Goal: Transaction & Acquisition: Purchase product/service

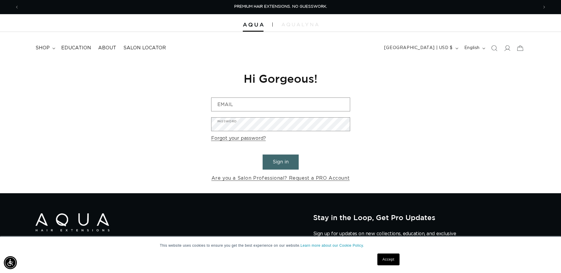
scroll to position [0, 519]
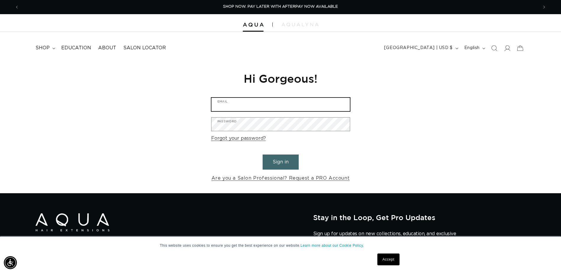
click at [243, 103] on input "Email" at bounding box center [281, 104] width 139 height 13
type input "riversedgespaandsalon@gmail.com"
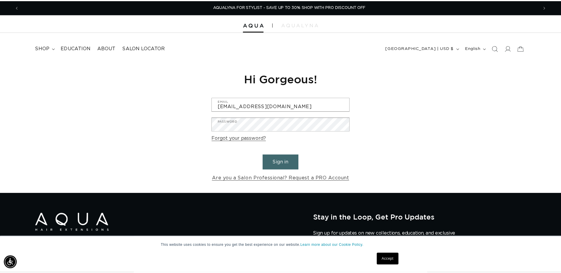
scroll to position [0, 1048]
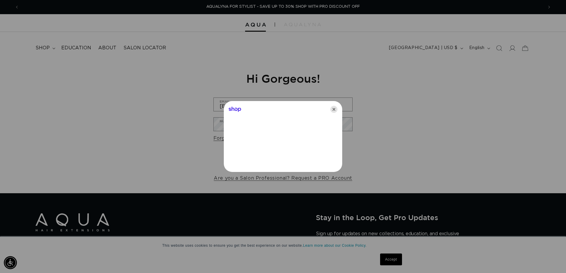
click at [334, 109] on icon "Close" at bounding box center [333, 109] width 7 height 7
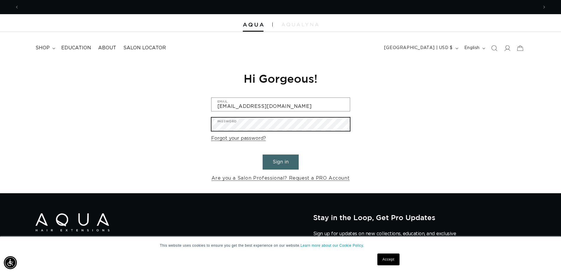
scroll to position [0, 0]
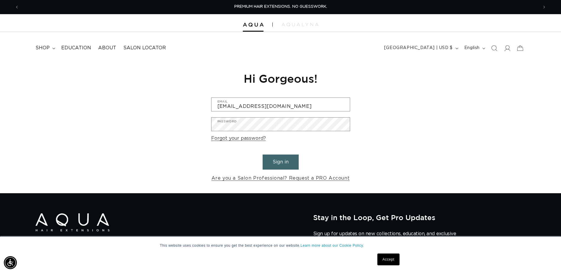
click at [286, 165] on button "Sign in" at bounding box center [281, 162] width 36 height 15
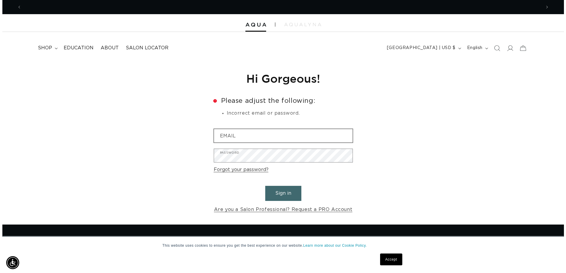
scroll to position [0, 519]
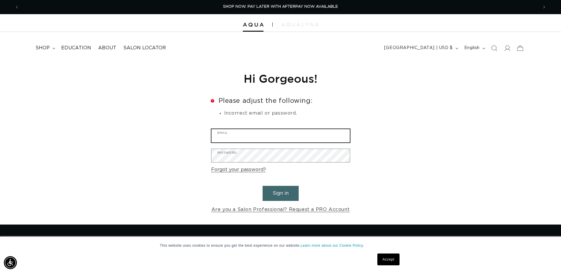
click at [246, 134] on input "Email" at bounding box center [281, 135] width 139 height 13
type input "riversedgespaandsalon@gmail.com"
click at [286, 192] on button "Sign in" at bounding box center [281, 193] width 36 height 15
click at [228, 138] on input "Email" at bounding box center [281, 135] width 139 height 13
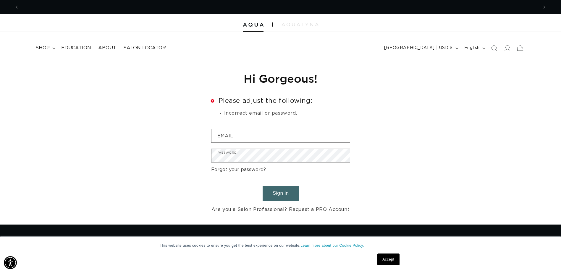
scroll to position [0, 519]
click at [385, 258] on link "Accept" at bounding box center [389, 260] width 22 height 12
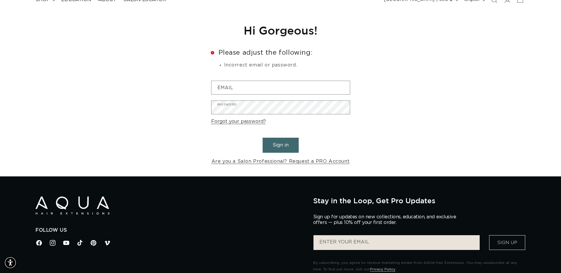
scroll to position [30, 0]
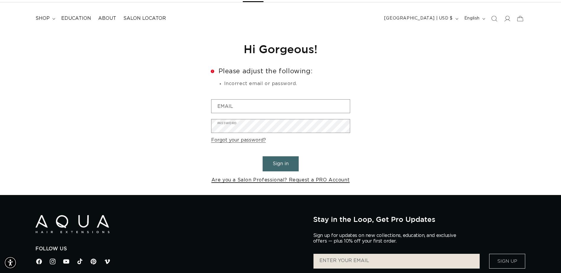
click at [304, 178] on link "Are you a Salon Professional? Request a PRO Account" at bounding box center [281, 180] width 139 height 9
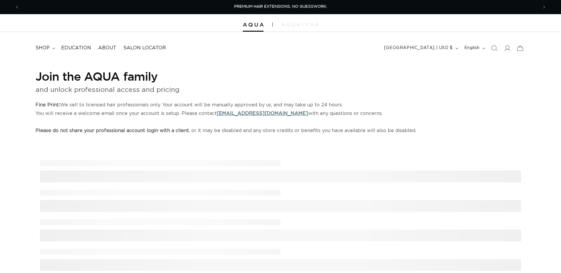
select select "US"
select select "[GEOGRAPHIC_DATA]"
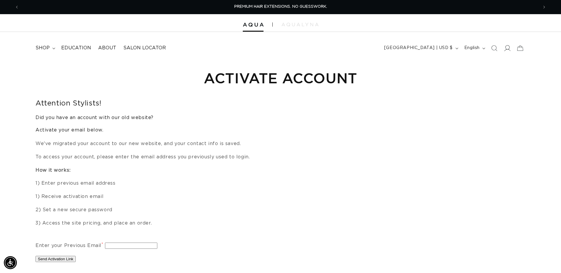
click at [508, 48] on icon at bounding box center [507, 48] width 6 height 6
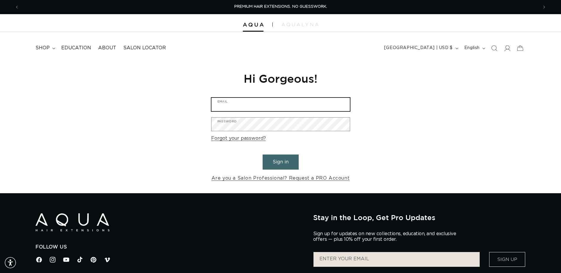
click at [234, 108] on input "Email" at bounding box center [281, 104] width 139 height 13
type input "riversedgespaandsalon@gmail.com"
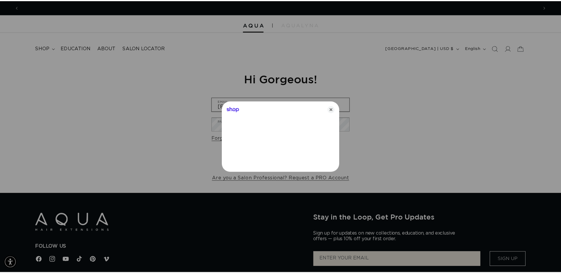
scroll to position [0, 524]
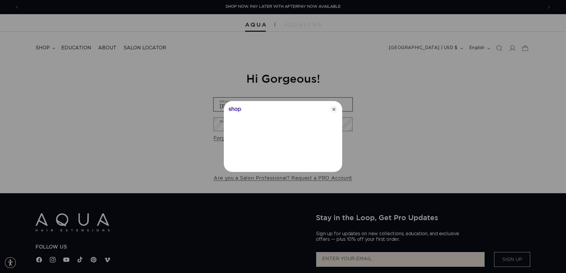
drag, startPoint x: 235, startPoint y: 109, endPoint x: 217, endPoint y: 107, distance: 18.7
click at [217, 107] on div at bounding box center [283, 136] width 566 height 273
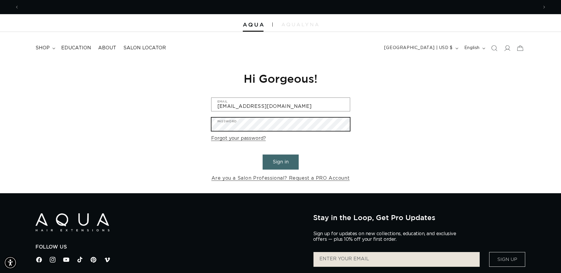
scroll to position [0, 1039]
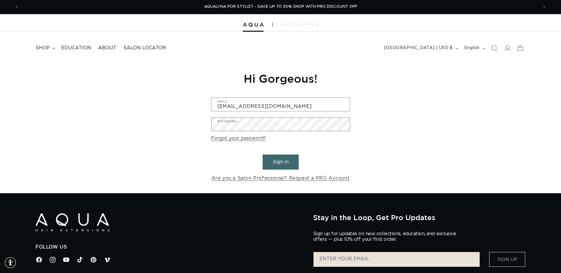
click at [283, 162] on button "Sign in" at bounding box center [281, 162] width 36 height 15
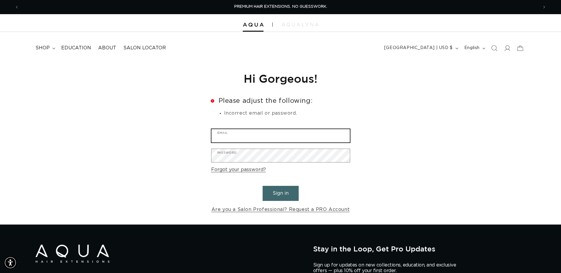
click at [259, 133] on input "Email" at bounding box center [281, 135] width 139 height 13
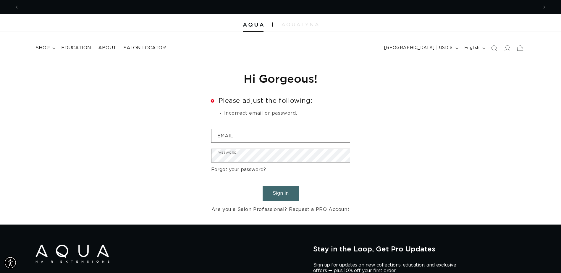
scroll to position [0, 519]
click at [511, 34] on header "FEATURED Last Chance SHOP BY SYSTEM Q Weft Hand Tied Weft Machine Weft Tape In …" at bounding box center [280, 46] width 561 height 29
click at [47, 48] on span "shop" at bounding box center [43, 48] width 14 height 6
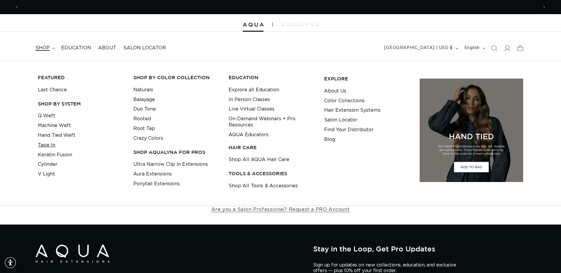
scroll to position [0, 0]
click at [44, 143] on link "Tape In" at bounding box center [46, 146] width 17 height 10
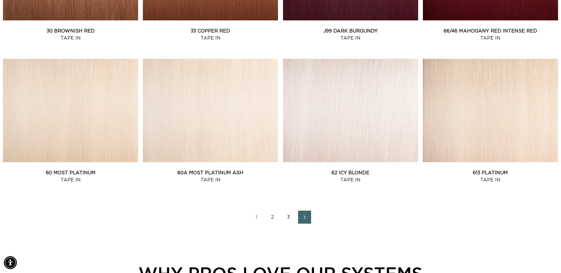
scroll to position [799, 0]
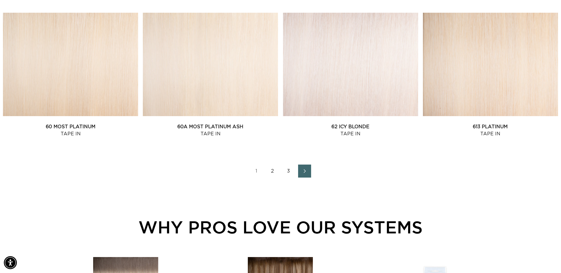
click at [272, 169] on link "2" at bounding box center [272, 171] width 13 height 13
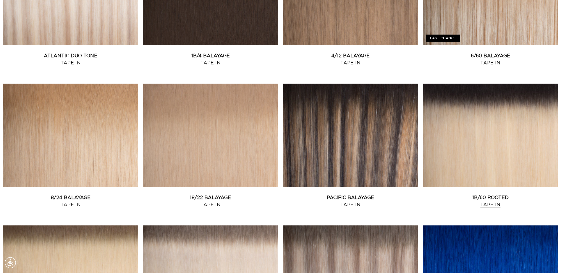
scroll to position [710, 0]
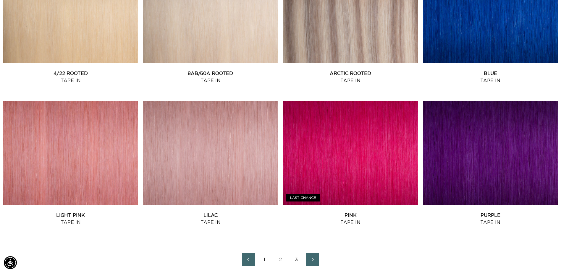
click at [87, 212] on link "Light Pink Tape In" at bounding box center [70, 219] width 135 height 14
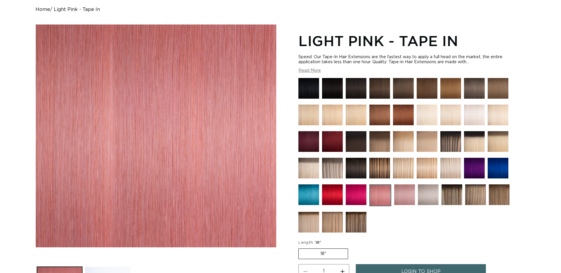
scroll to position [59, 0]
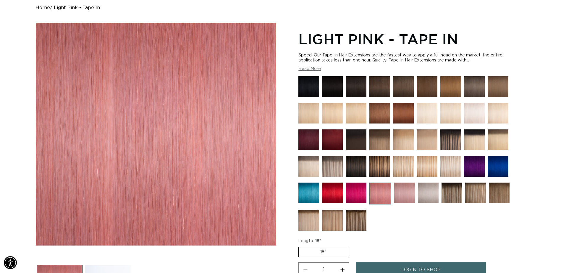
click at [482, 163] on img at bounding box center [474, 166] width 21 height 21
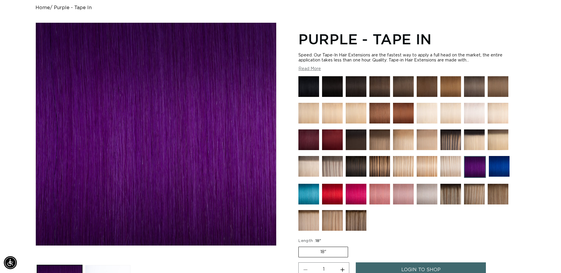
scroll to position [0, 519]
click at [422, 195] on img at bounding box center [427, 194] width 21 height 21
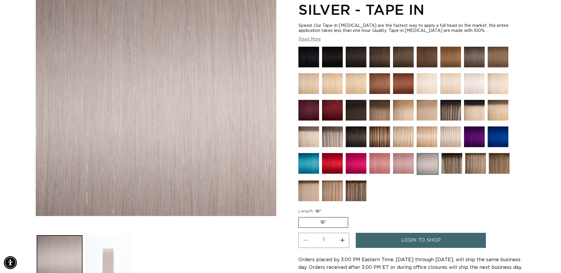
scroll to position [0, 1039]
click at [311, 169] on img at bounding box center [309, 163] width 21 height 21
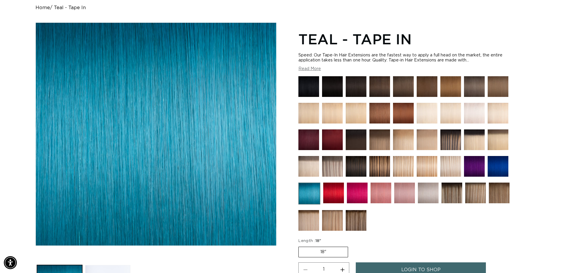
scroll to position [0, 1039]
click at [496, 165] on img at bounding box center [498, 166] width 21 height 21
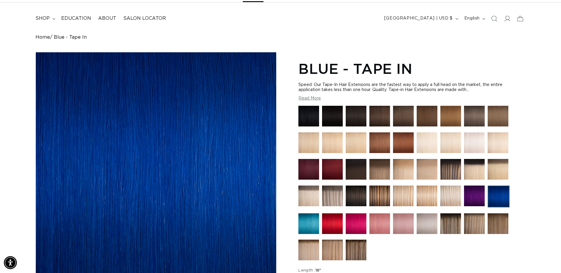
scroll to position [0, 519]
click at [333, 226] on img at bounding box center [332, 224] width 21 height 21
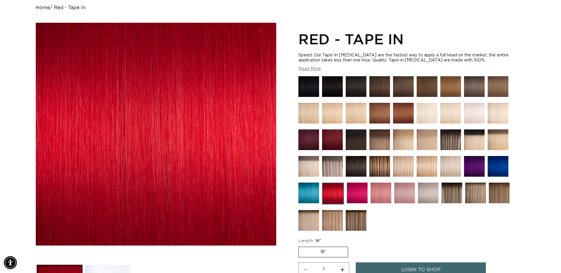
click at [486, 172] on div at bounding box center [412, 155] width 227 height 158
click at [481, 169] on img at bounding box center [474, 166] width 21 height 21
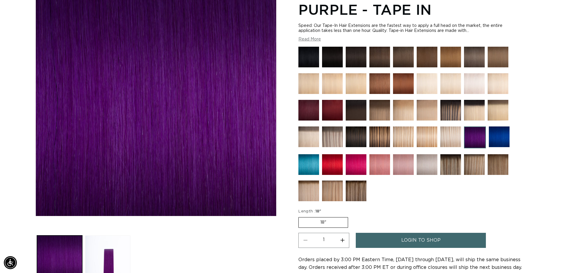
click at [422, 168] on img at bounding box center [427, 164] width 21 height 21
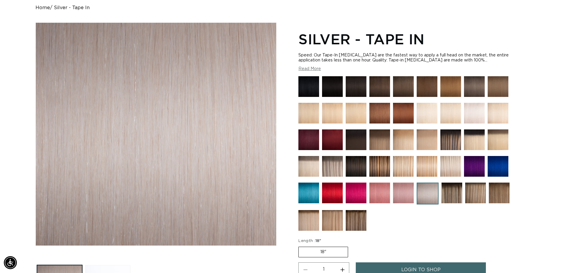
click at [397, 194] on img at bounding box center [403, 193] width 21 height 21
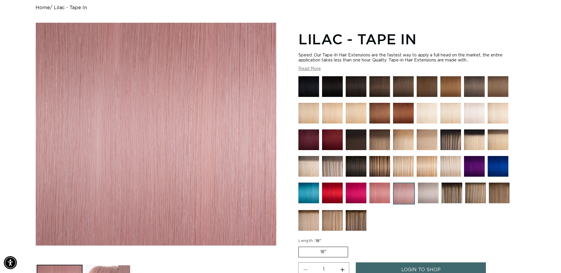
click at [382, 200] on img at bounding box center [380, 193] width 21 height 21
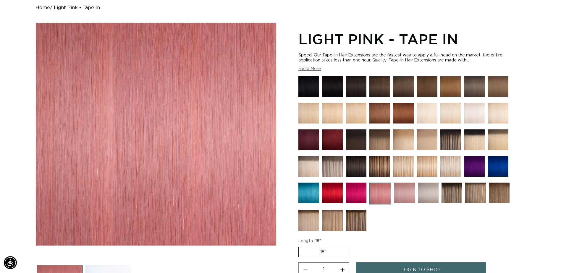
click at [359, 192] on img at bounding box center [356, 193] width 21 height 21
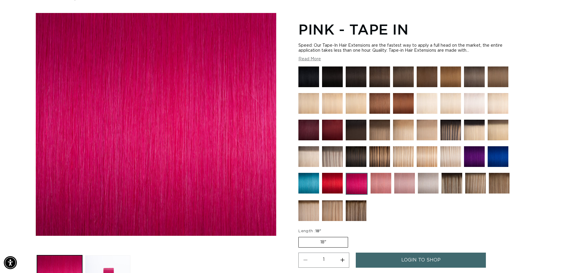
scroll to position [207, 0]
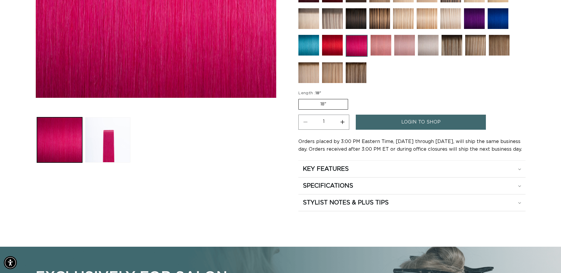
click at [327, 105] on label "18" Variant sold out or unavailable" at bounding box center [324, 104] width 50 height 11
click at [300, 98] on input "18" Variant sold out or unavailable" at bounding box center [300, 98] width 0 height 0
click at [322, 102] on label "18" Variant sold out or unavailable" at bounding box center [324, 104] width 50 height 11
click at [300, 98] on input "18" Variant sold out or unavailable" at bounding box center [300, 98] width 0 height 0
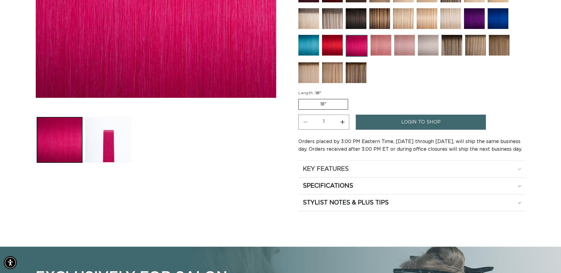
click at [326, 169] on h2 "KEY FEATURES" at bounding box center [326, 169] width 46 height 8
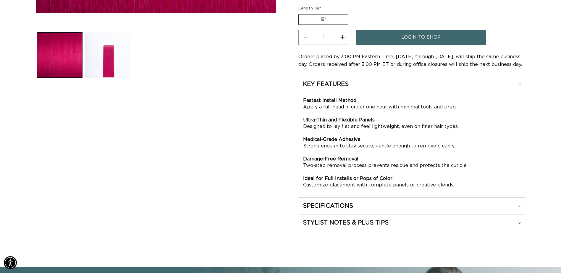
scroll to position [326, 0]
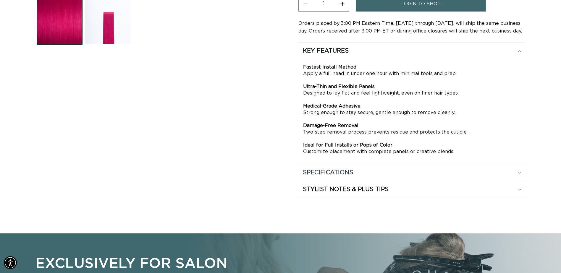
click at [330, 175] on h2 "SPECIFICATIONS" at bounding box center [328, 173] width 50 height 8
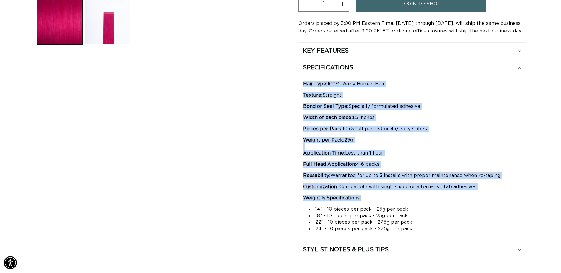
scroll to position [0, 519]
drag, startPoint x: 304, startPoint y: 83, endPoint x: 421, endPoint y: 197, distance: 163.4
click at [421, 197] on div "Hair Type: 100% Remy Human Hair Texture: Straight Bond or Seal Type: Specially …" at bounding box center [412, 157] width 218 height 152
click at [421, 197] on p "Weight & Specifications:" at bounding box center [412, 198] width 218 height 7
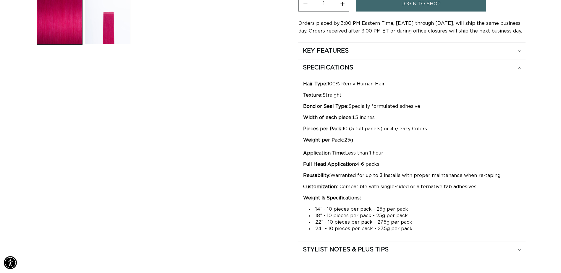
scroll to position [0, 1039]
click at [389, 53] on div "KEY FEATURES" at bounding box center [412, 51] width 218 height 8
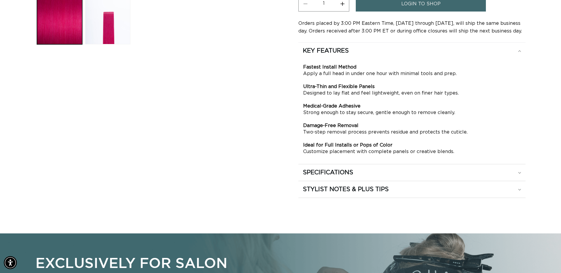
scroll to position [0, 519]
click at [349, 178] on summary "SPECIFICATIONS" at bounding box center [412, 173] width 227 height 17
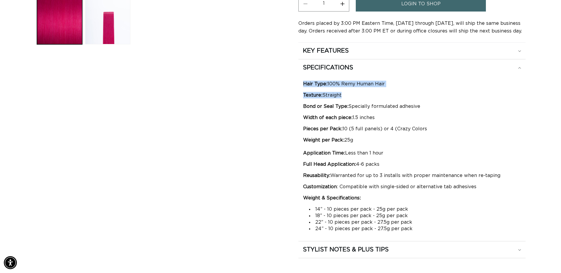
scroll to position [0, 0]
drag, startPoint x: 301, startPoint y: 82, endPoint x: 352, endPoint y: 94, distance: 51.8
click at [352, 94] on div "Hair Type: 100% Remy Human Hair Texture: Straight Bond or Seal Type: Specially …" at bounding box center [412, 156] width 227 height 161
drag, startPoint x: 352, startPoint y: 94, endPoint x: 348, endPoint y: 81, distance: 14.1
copy div "Hair Type: 100% Remy Human Hair Texture: Straight"
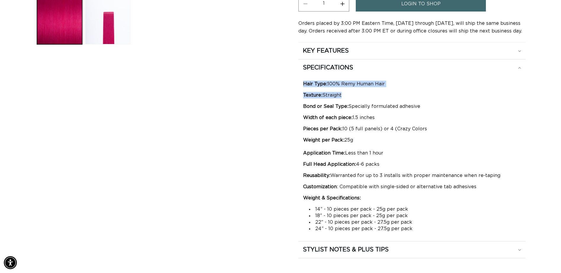
scroll to position [0, 519]
click at [337, 247] on h2 "STYLIST NOTES & PLUS TIPS" at bounding box center [346, 250] width 86 height 8
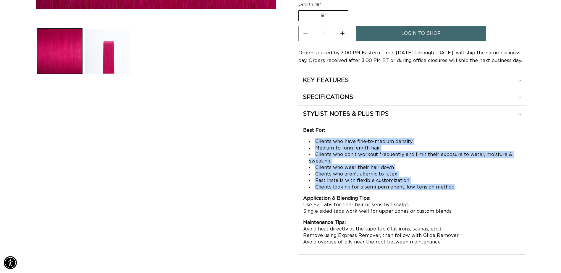
scroll to position [0, 1039]
drag, startPoint x: 455, startPoint y: 186, endPoint x: 303, endPoint y: 131, distance: 161.3
click at [303, 131] on div "Best For: Clients who have fine-to-medium density Medium-to-long length hair Cl…" at bounding box center [412, 186] width 218 height 118
copy div "Best For: Clients who have fine-to-medium density Medium-to-long length hair Cl…"
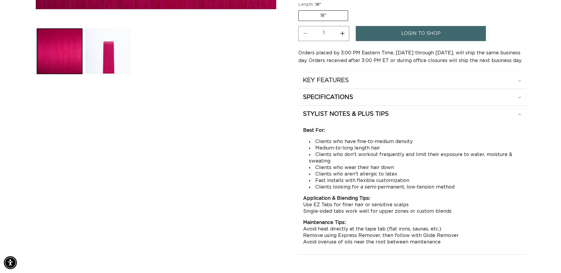
click at [359, 86] on summary "KEY FEATURES" at bounding box center [412, 80] width 227 height 17
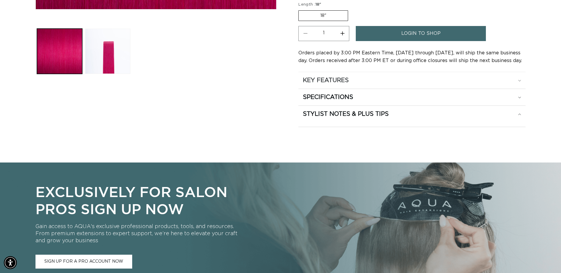
scroll to position [0, 1039]
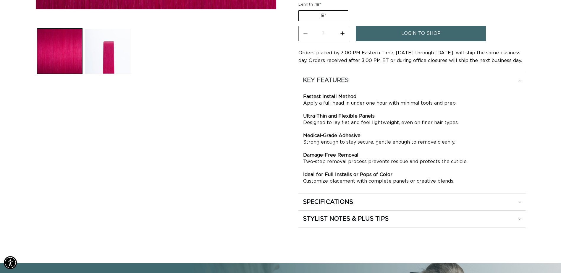
click at [359, 86] on summary "KEY FEATURES" at bounding box center [412, 80] width 227 height 17
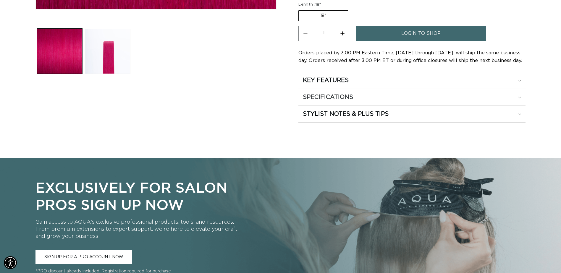
click at [351, 96] on h2 "SPECIFICATIONS" at bounding box center [328, 98] width 50 height 8
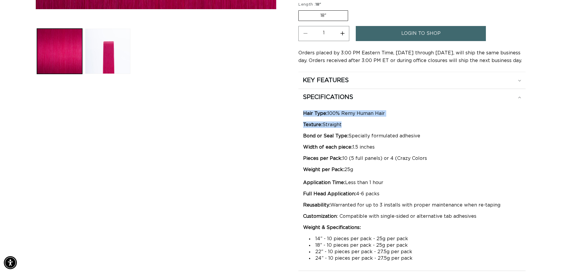
scroll to position [0, 519]
drag, startPoint x: 304, startPoint y: 112, endPoint x: 365, endPoint y: 126, distance: 62.2
click at [365, 126] on div "Hair Type: 100% Remy Human Hair Texture: Straight Bond or Seal Type: Specially …" at bounding box center [412, 186] width 218 height 152
click at [365, 126] on p "Texture: Straight" at bounding box center [412, 125] width 218 height 7
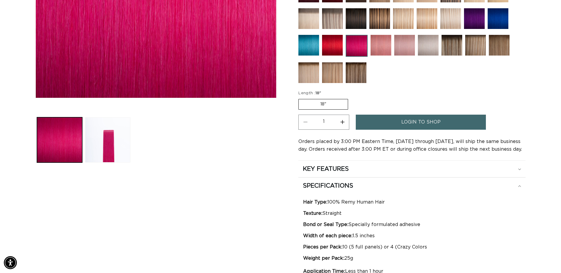
scroll to position [0, 0]
drag, startPoint x: 376, startPoint y: 237, endPoint x: 294, endPoint y: 198, distance: 90.4
click at [294, 198] on div "Skip to product information Open media 1 in modal Open media 2 in modal 1 / of …" at bounding box center [281, 126] width 490 height 503
drag, startPoint x: 294, startPoint y: 198, endPoint x: 315, endPoint y: 201, distance: 20.6
copy div "Hair Type: 100% Remy Human Hair Texture: Straight Bond or Seal Type: Specially …"
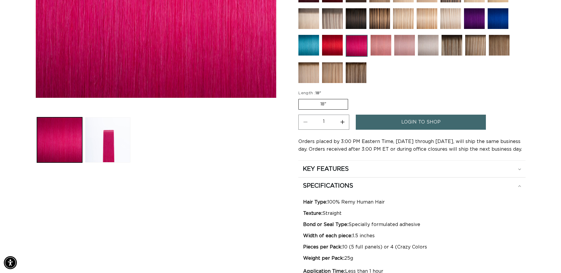
click at [253, 207] on div "Skip to product information Open media 1 in modal Open media 2 in modal 1 / of 2" at bounding box center [156, 126] width 241 height 503
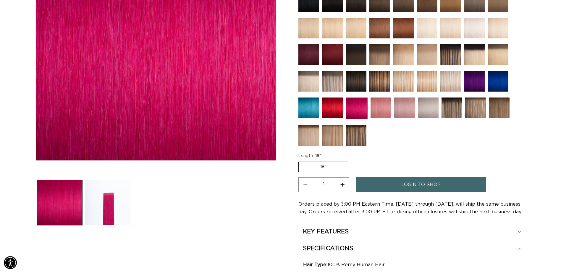
scroll to position [148, 0]
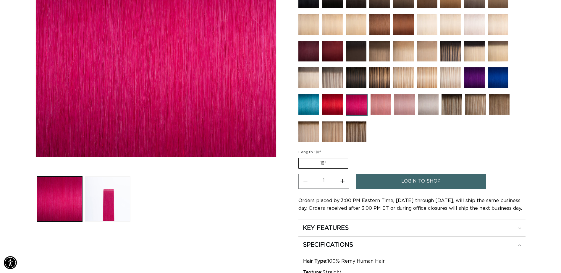
click at [413, 183] on span "login to shop" at bounding box center [421, 181] width 39 height 15
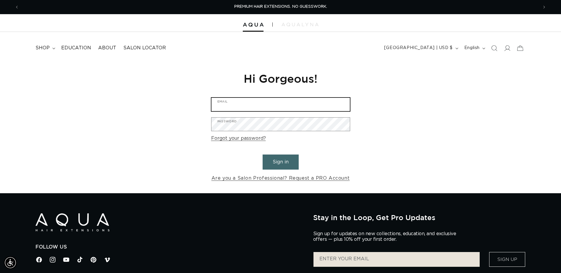
click at [303, 106] on input "Email" at bounding box center [281, 104] width 139 height 13
type input "riversedgespaandsalon@gmail.com"
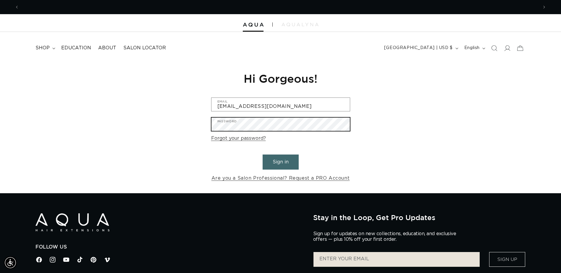
scroll to position [0, 1039]
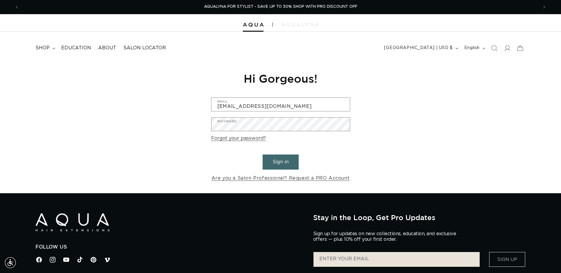
click at [298, 155] on button "Sign in" at bounding box center [281, 162] width 36 height 15
